Goal: Task Accomplishment & Management: Complete application form

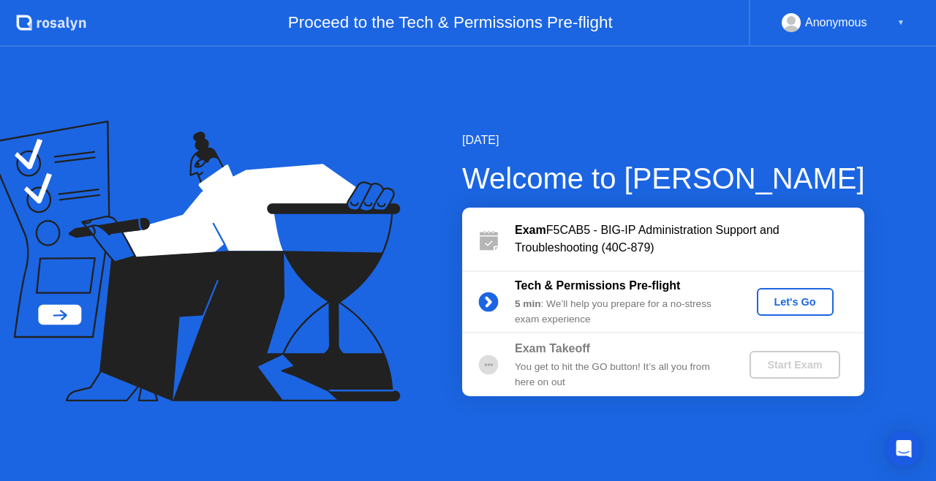
click at [795, 306] on div "Let's Go" at bounding box center [794, 302] width 65 height 12
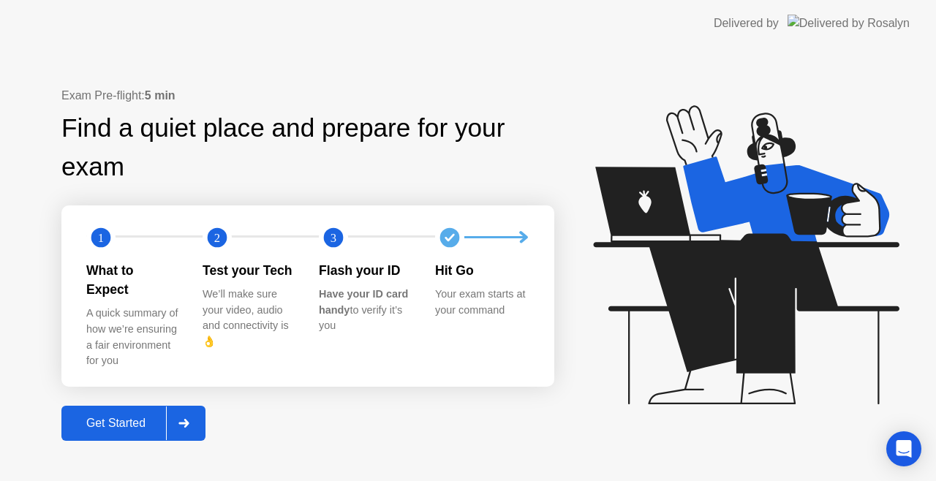
click at [129, 417] on div "Get Started" at bounding box center [116, 423] width 100 height 13
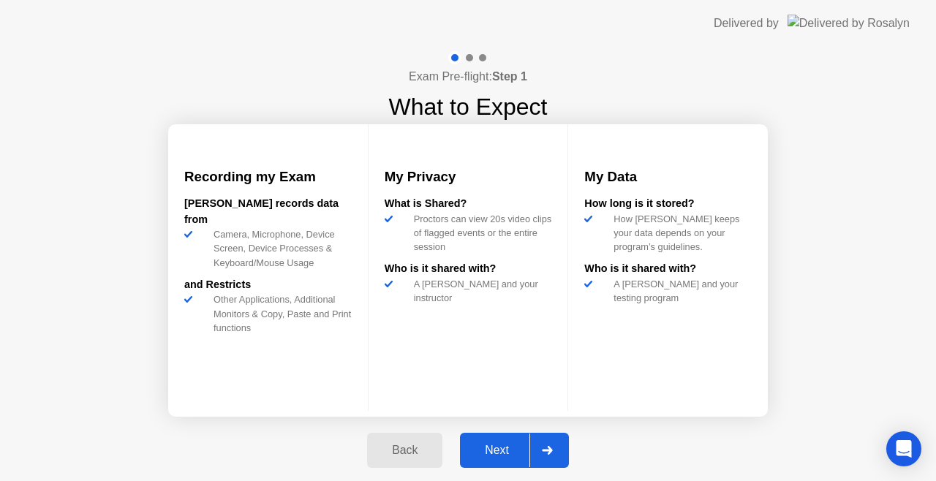
click at [499, 454] on div "Next" at bounding box center [496, 450] width 65 height 13
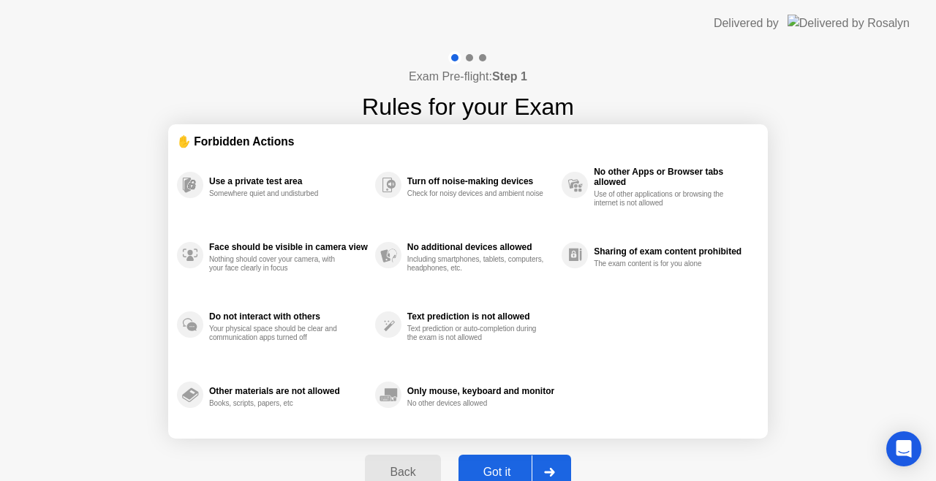
click at [498, 469] on div "Got it" at bounding box center [497, 472] width 69 height 13
select select "**********"
select select "*******"
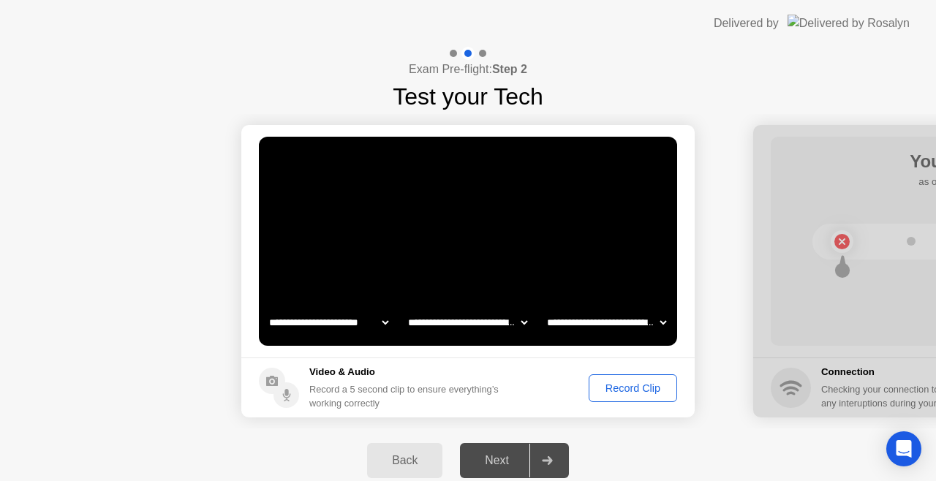
click at [596, 387] on div "Record Clip" at bounding box center [633, 388] width 78 height 12
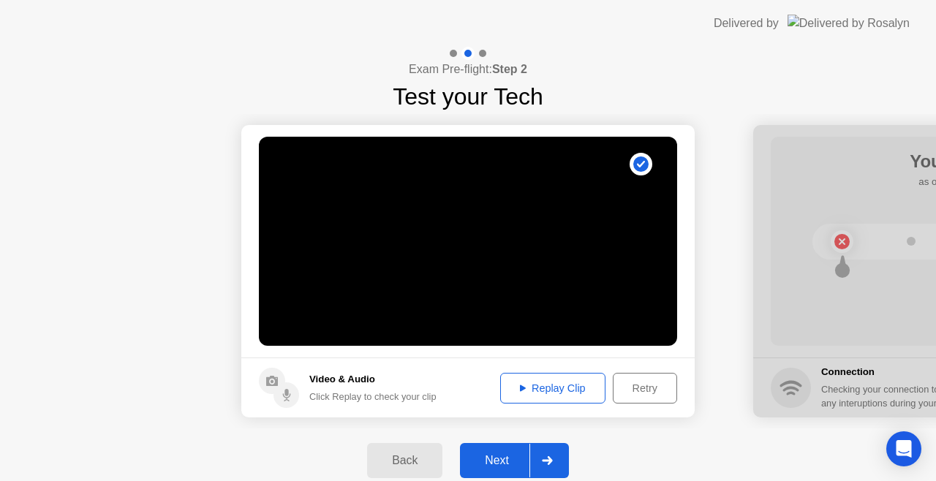
click at [596, 387] on div "Replay Clip" at bounding box center [552, 388] width 95 height 12
click at [509, 456] on div "Next" at bounding box center [496, 460] width 65 height 13
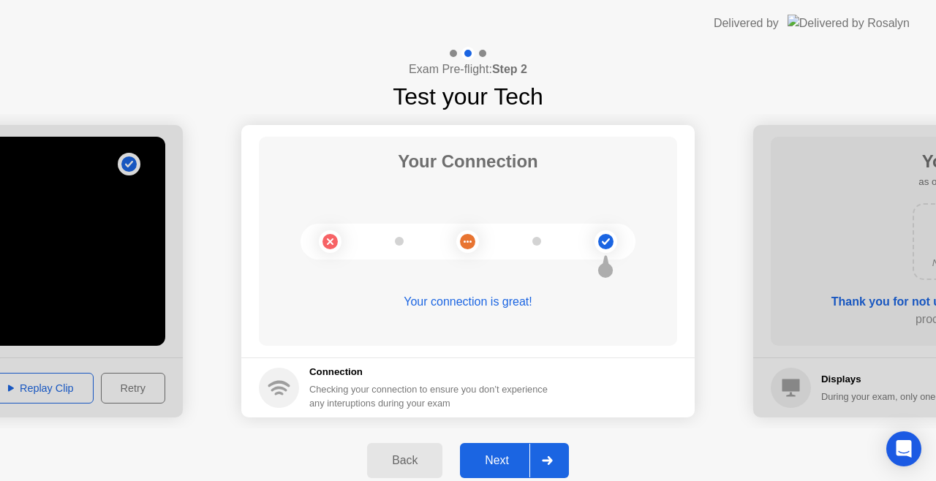
click at [500, 469] on button "Next" at bounding box center [514, 460] width 109 height 35
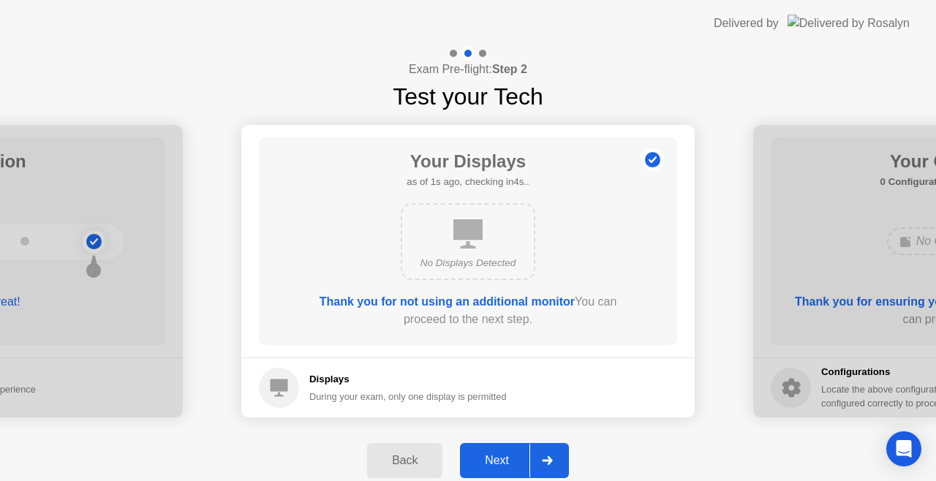
click at [507, 459] on div "Next" at bounding box center [496, 460] width 65 height 13
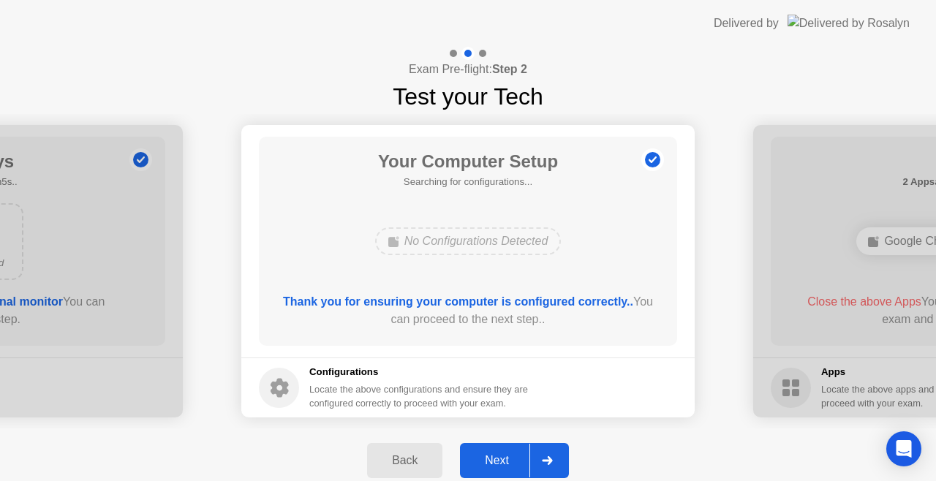
click at [514, 461] on div "Next" at bounding box center [496, 460] width 65 height 13
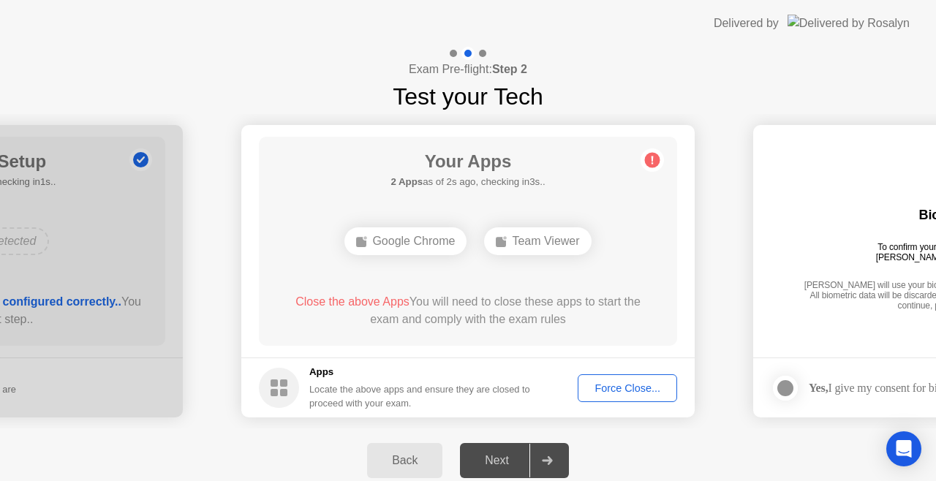
click at [621, 389] on div "Force Close..." at bounding box center [627, 388] width 89 height 12
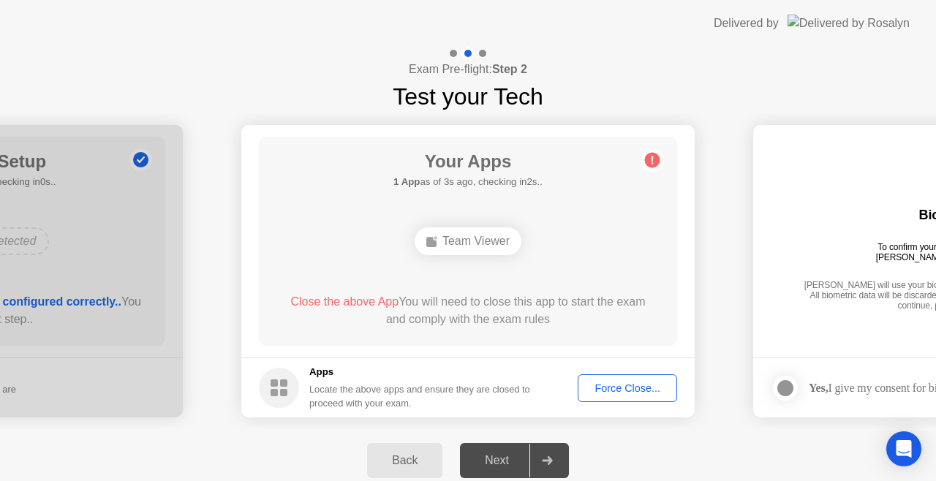
click at [588, 200] on div "Your Apps 1 App as of 3s ago, checking in2s.. Team Viewer Close the above App Y…" at bounding box center [468, 241] width 418 height 209
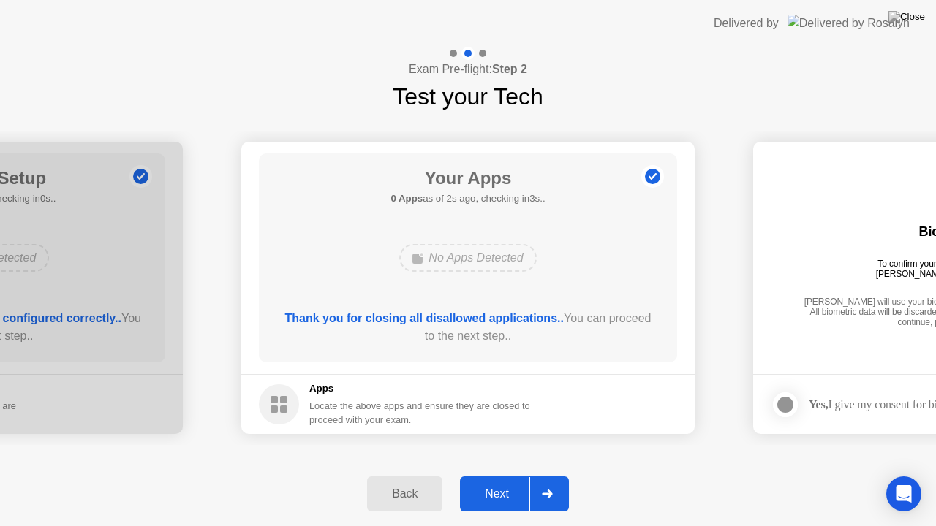
click at [503, 480] on div "Next" at bounding box center [496, 494] width 65 height 13
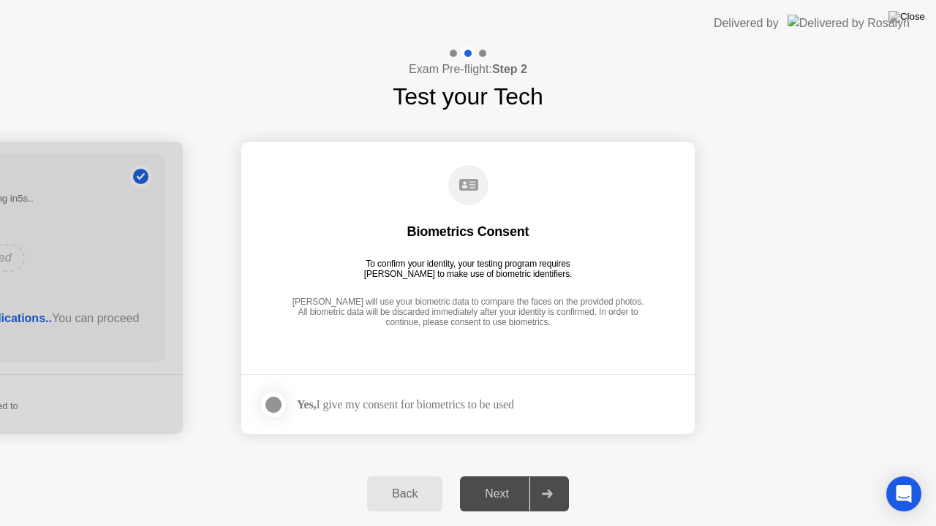
click at [365, 406] on div "Yes, I give my consent for biometrics to be used" at bounding box center [405, 405] width 217 height 14
click at [272, 396] on div at bounding box center [274, 405] width 18 height 18
click at [484, 480] on button "Next" at bounding box center [514, 494] width 109 height 35
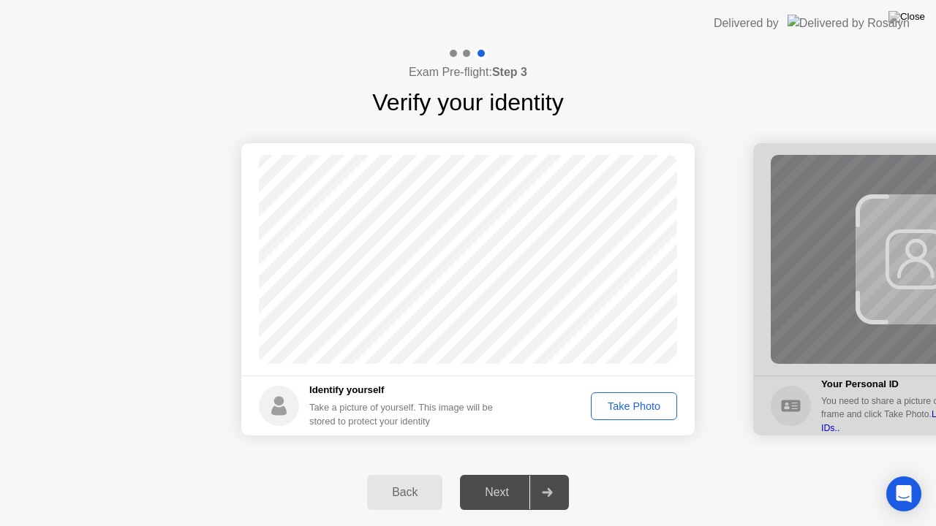
click at [636, 412] on div "Take Photo" at bounding box center [634, 407] width 76 height 12
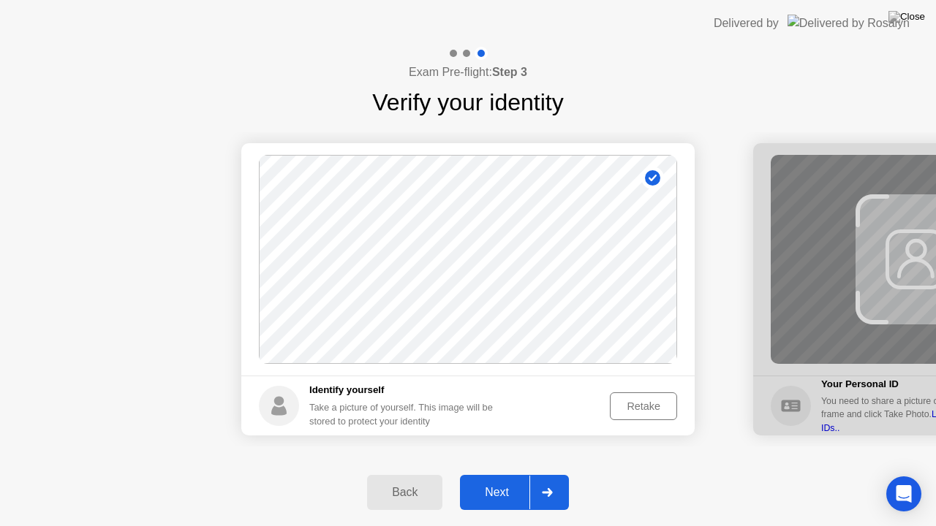
click at [409, 480] on button "Back" at bounding box center [404, 492] width 75 height 35
select select "**********"
select select "*******"
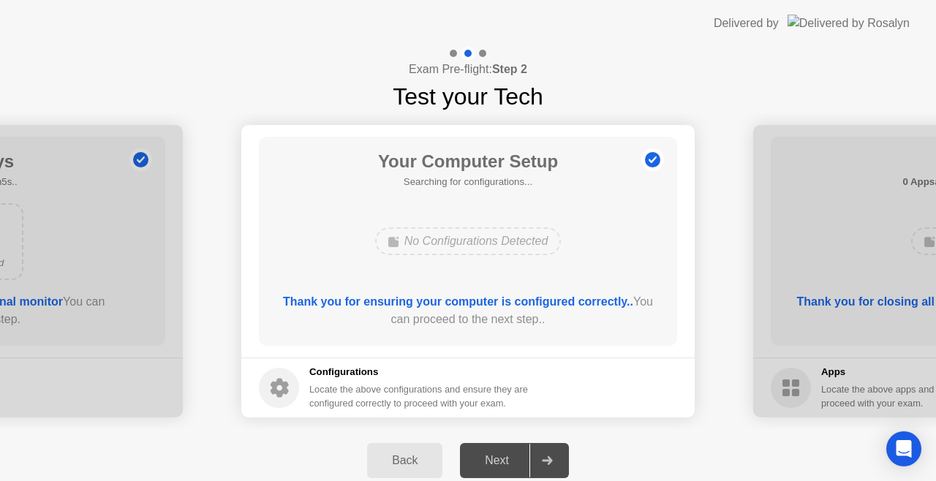
click at [492, 455] on div "Next" at bounding box center [496, 460] width 65 height 13
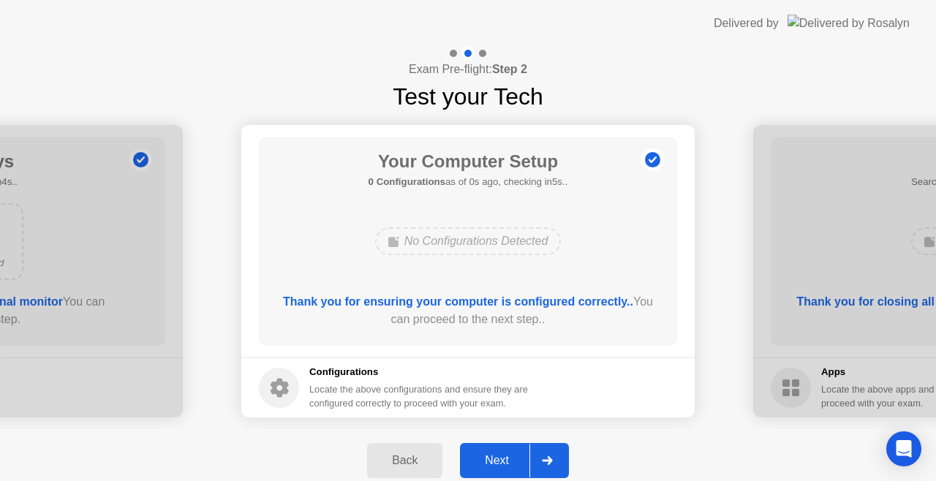
click at [491, 462] on div "Next" at bounding box center [496, 460] width 65 height 13
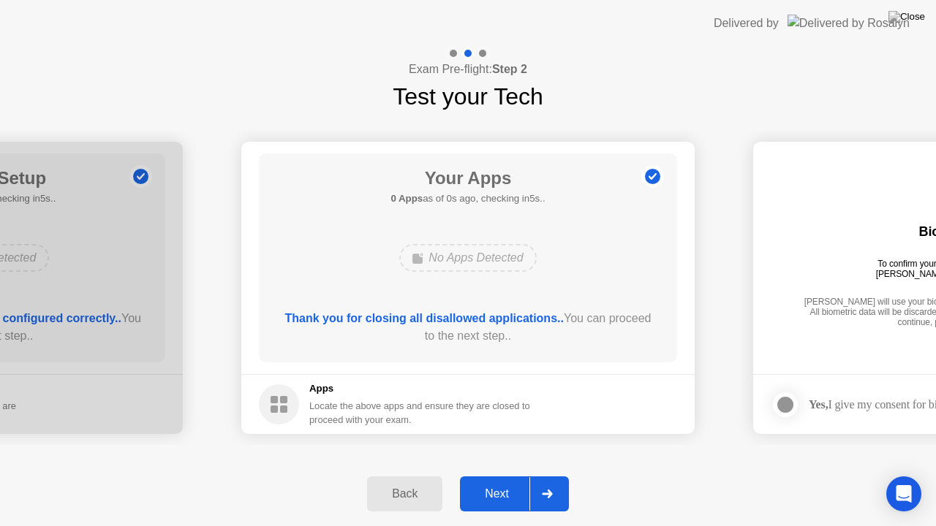
click at [491, 479] on button "Next" at bounding box center [514, 494] width 109 height 35
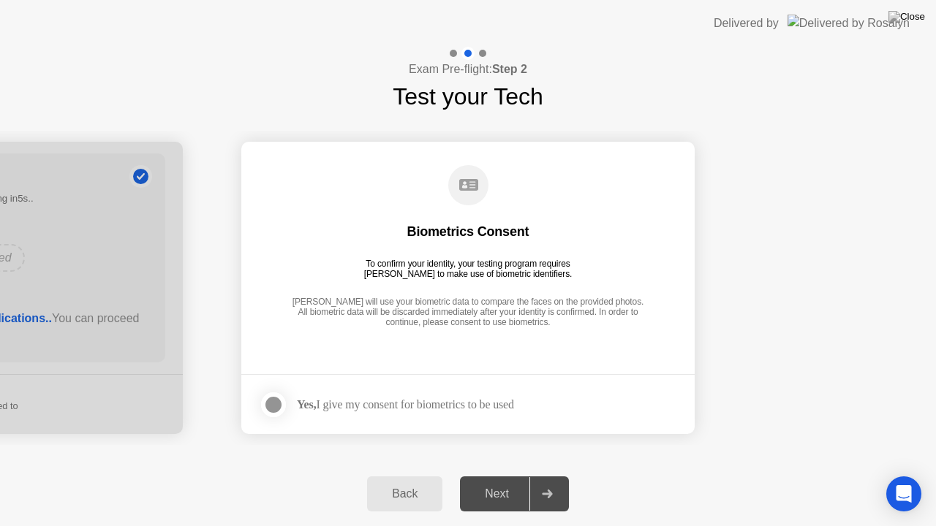
click at [277, 403] on div at bounding box center [274, 405] width 18 height 18
click at [491, 480] on div "Next" at bounding box center [496, 494] width 65 height 13
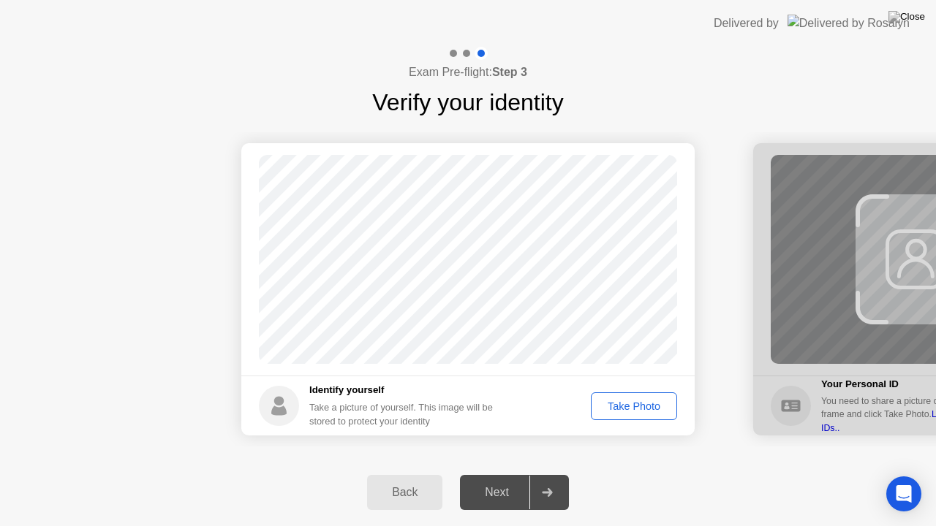
click at [617, 406] on div "Take Photo" at bounding box center [634, 407] width 76 height 12
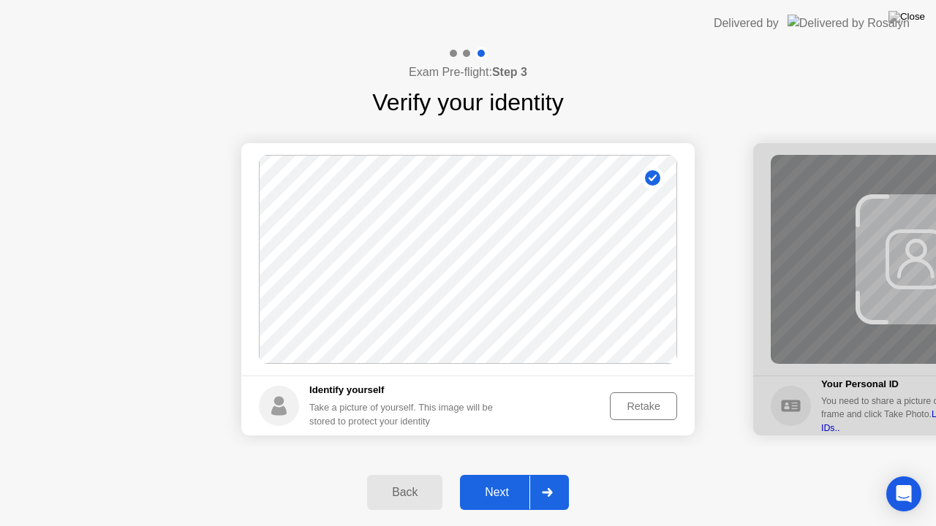
click at [520, 480] on div "Next" at bounding box center [496, 492] width 65 height 13
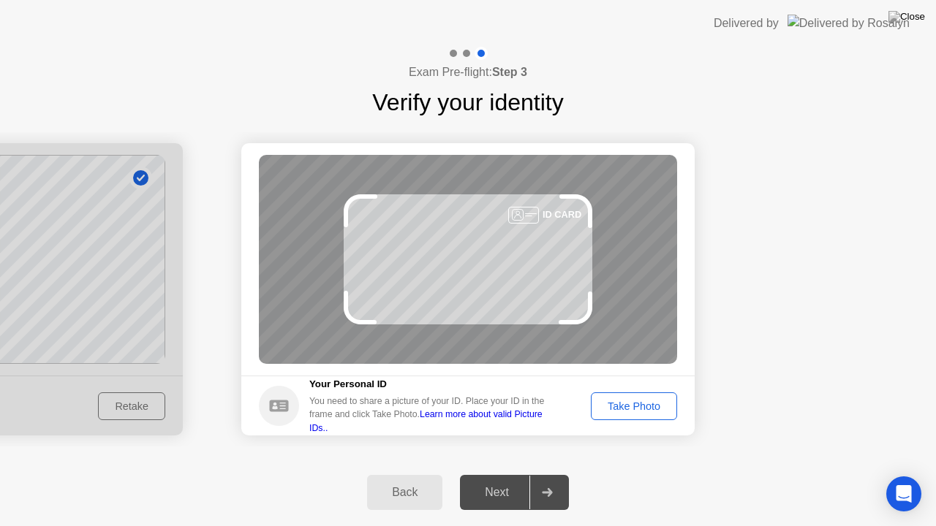
click at [629, 401] on div "Take Photo" at bounding box center [634, 407] width 76 height 12
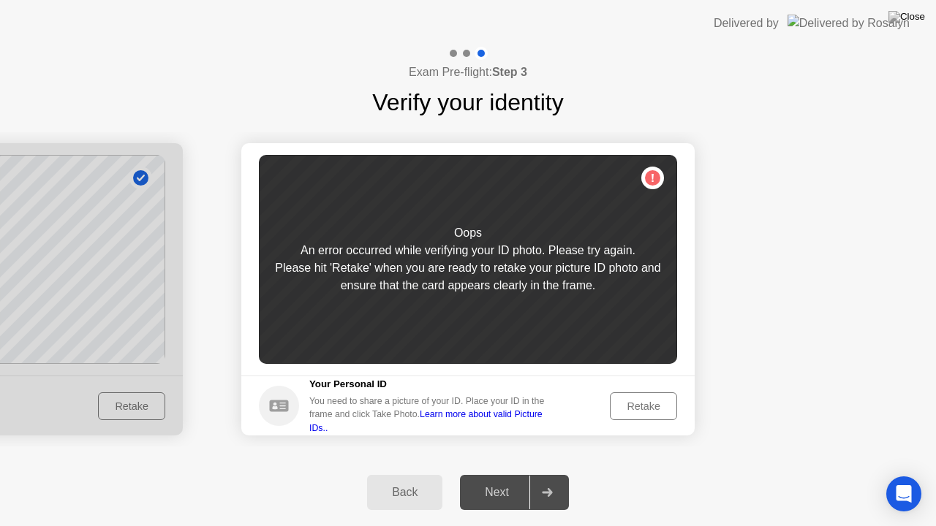
click at [629, 401] on div "Retake" at bounding box center [643, 407] width 57 height 12
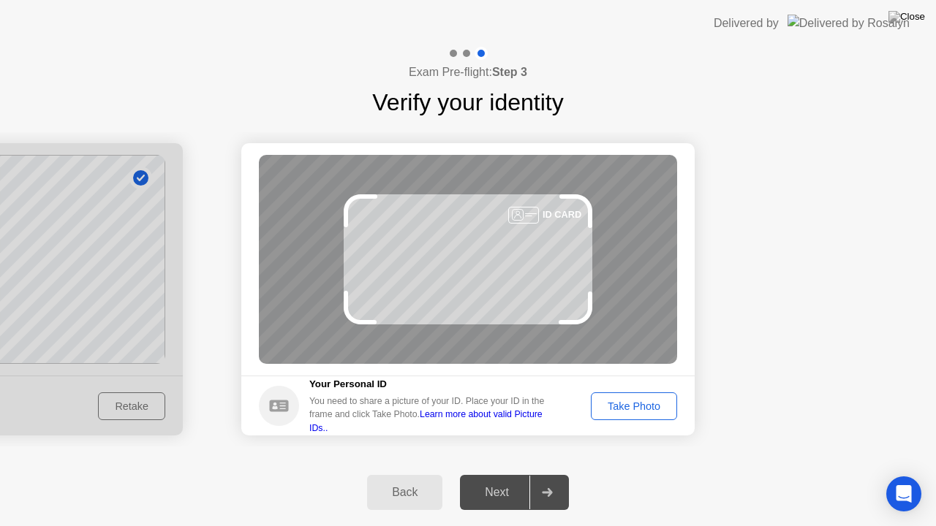
click at [629, 401] on div "Take Photo" at bounding box center [634, 407] width 76 height 12
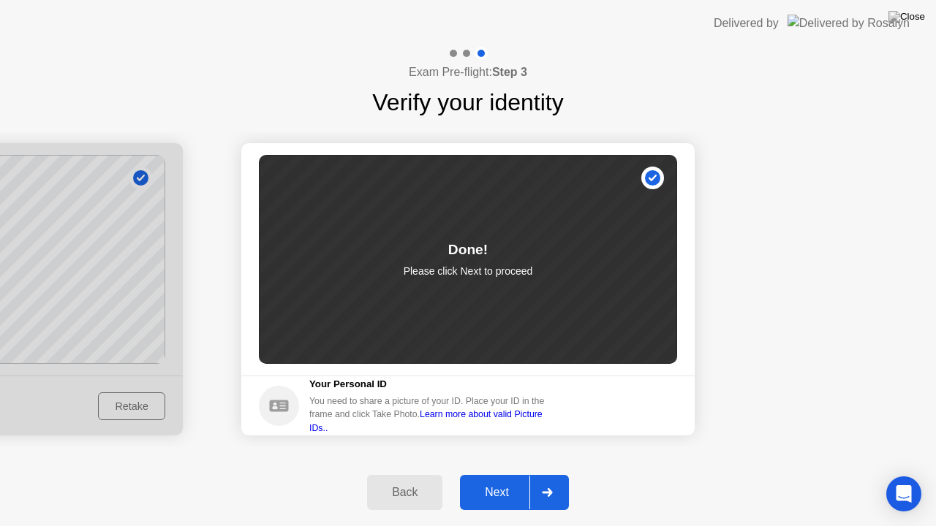
click at [515, 480] on div "Next" at bounding box center [496, 492] width 65 height 13
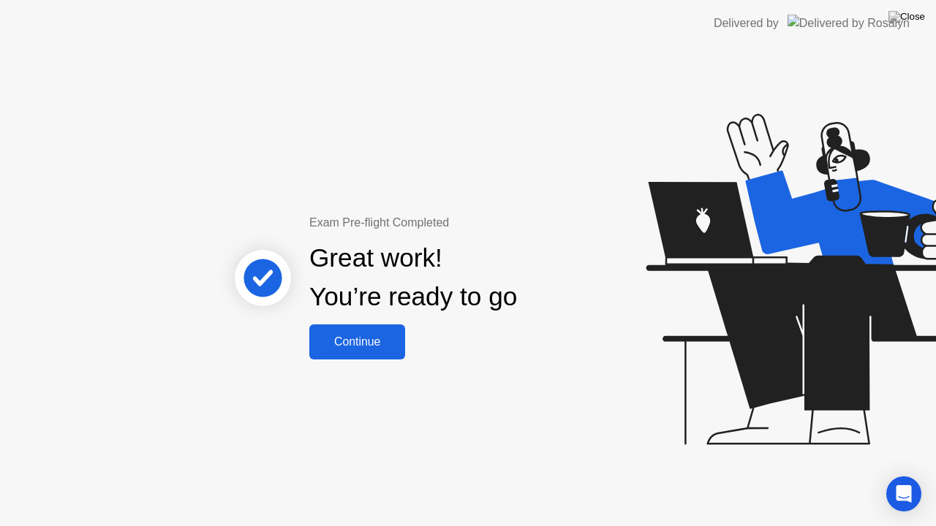
click at [367, 346] on div "Continue" at bounding box center [357, 342] width 87 height 13
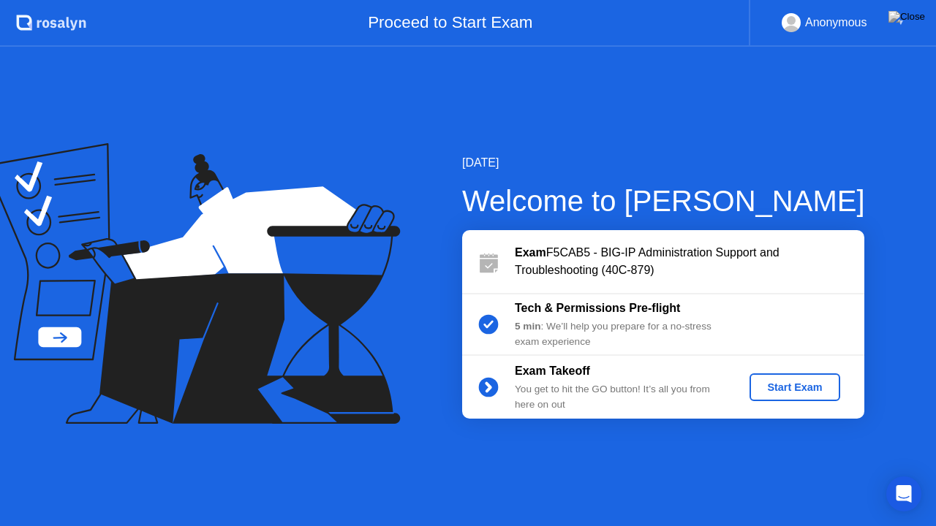
click at [817, 387] on div "Start Exam" at bounding box center [794, 388] width 78 height 12
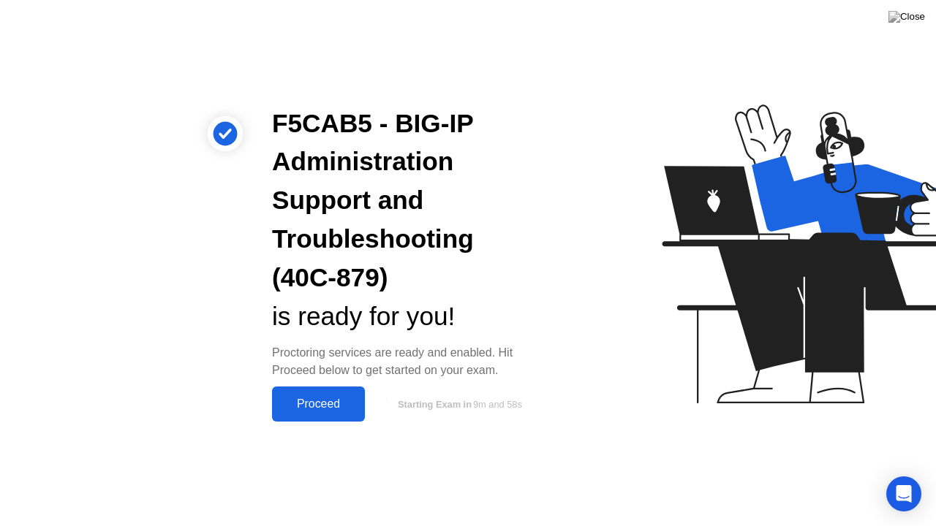
click at [332, 409] on div "Proceed" at bounding box center [318, 404] width 84 height 13
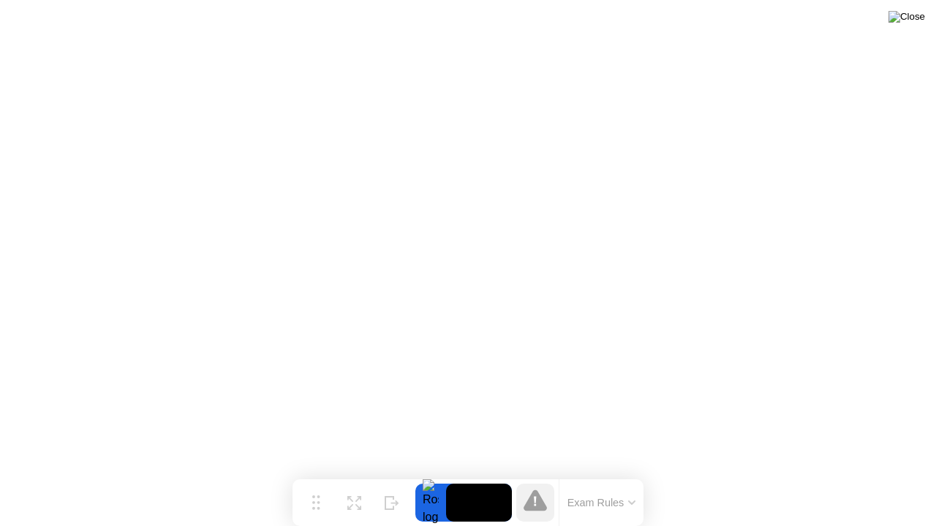
click at [915, 23] on img at bounding box center [906, 17] width 37 height 12
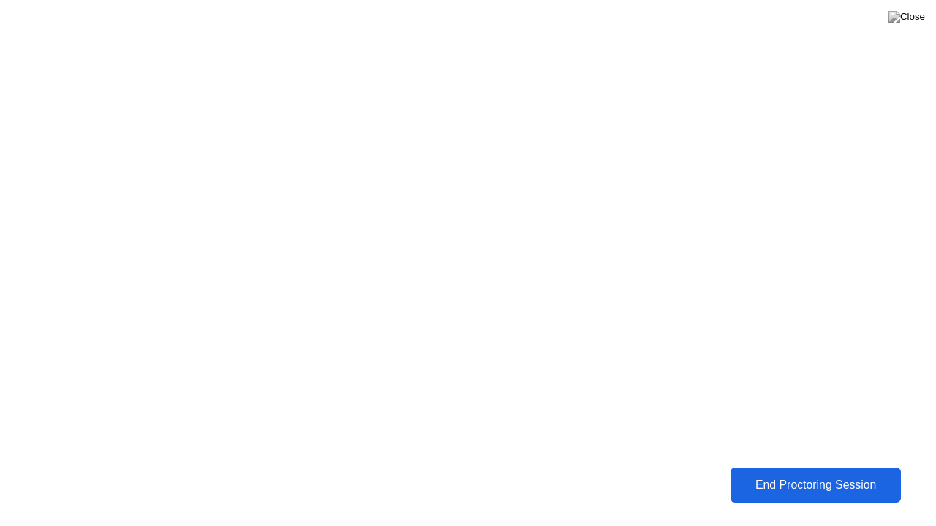
click at [797, 479] on div "End Proctoring Session" at bounding box center [815, 485] width 162 height 13
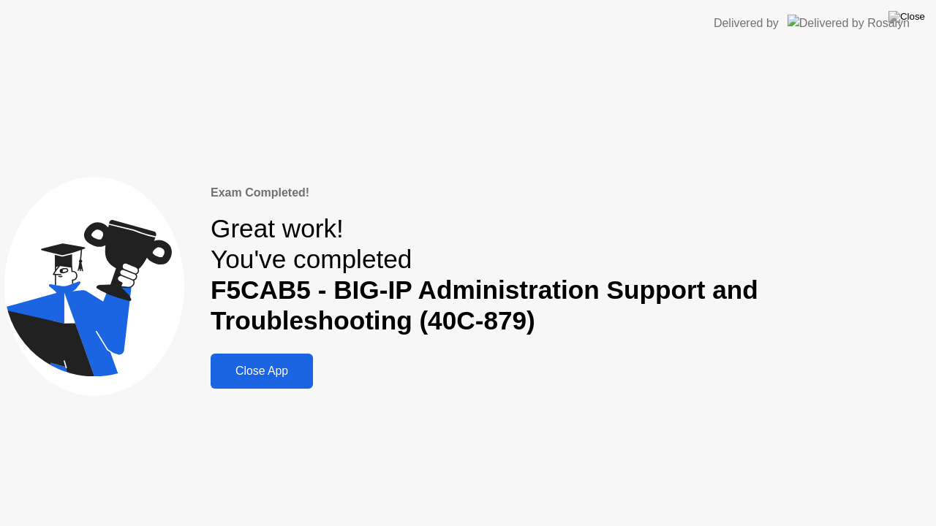
click at [267, 358] on button "Close App" at bounding box center [262, 371] width 102 height 35
